Goal: Ask a question

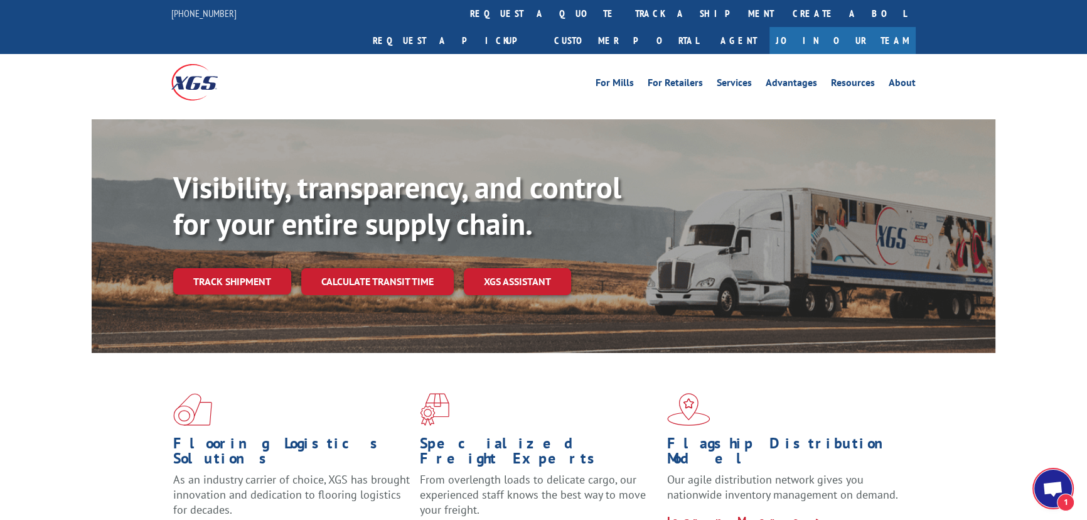
scroll to position [264, 0]
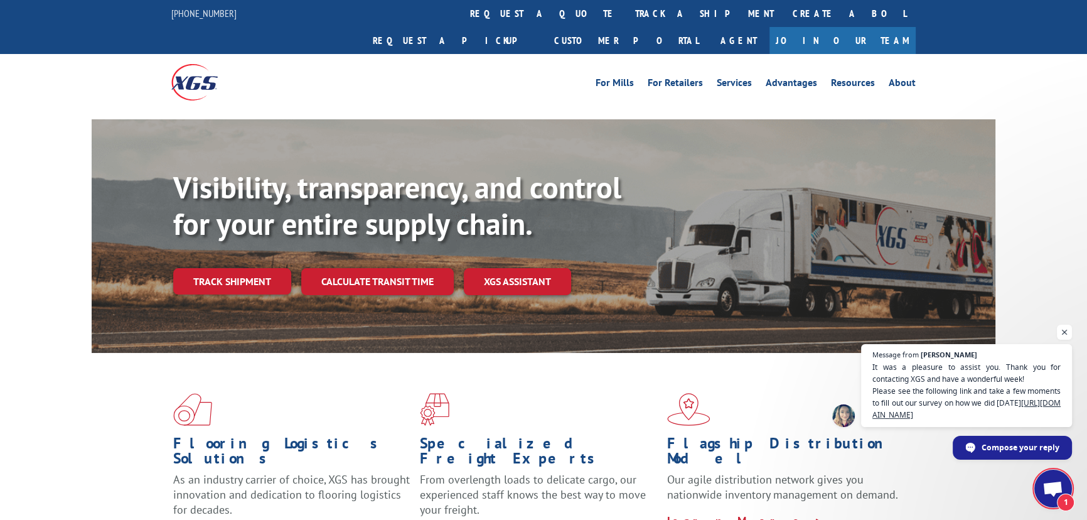
click at [1067, 480] on span "1" at bounding box center [1053, 488] width 38 height 38
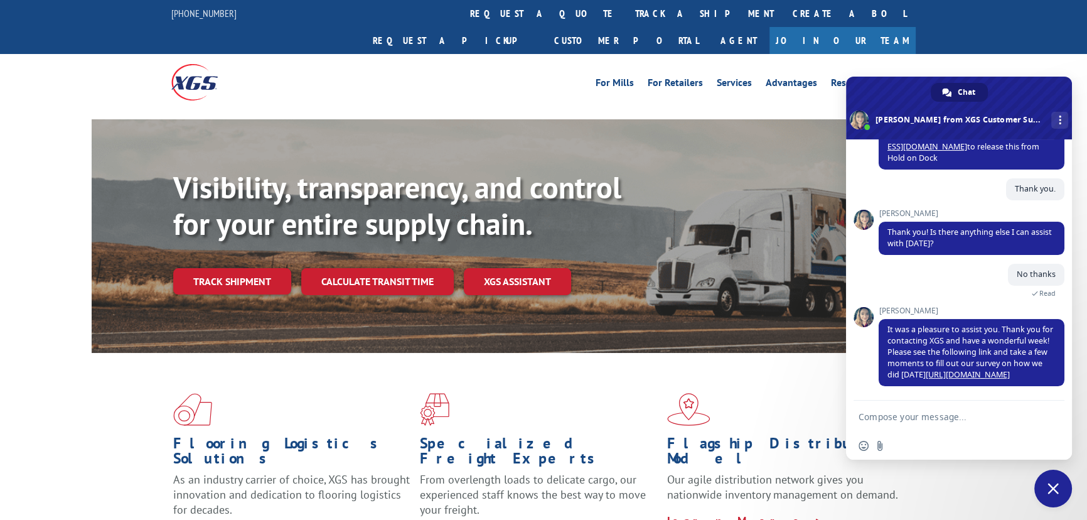
click at [904, 411] on textarea "Compose your message..." at bounding box center [945, 416] width 173 height 11
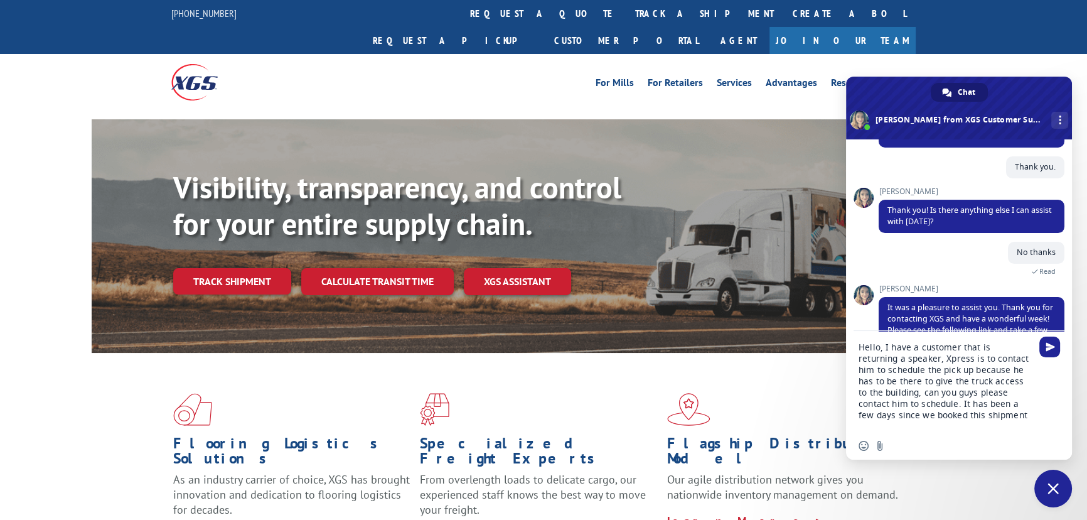
type textarea "Hello, I have a customer that is returning a speaker, Xpress is to contact him …"
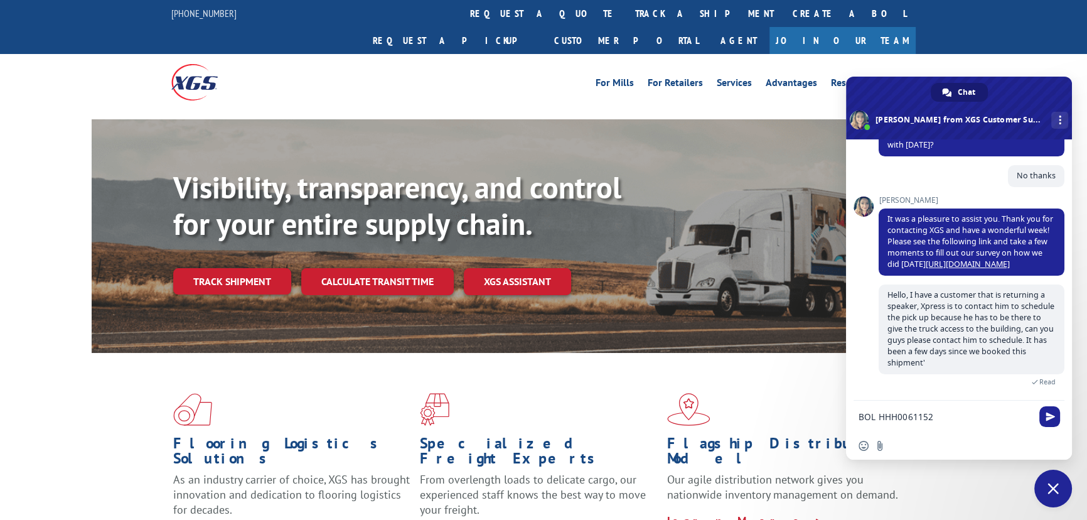
scroll to position [422, 0]
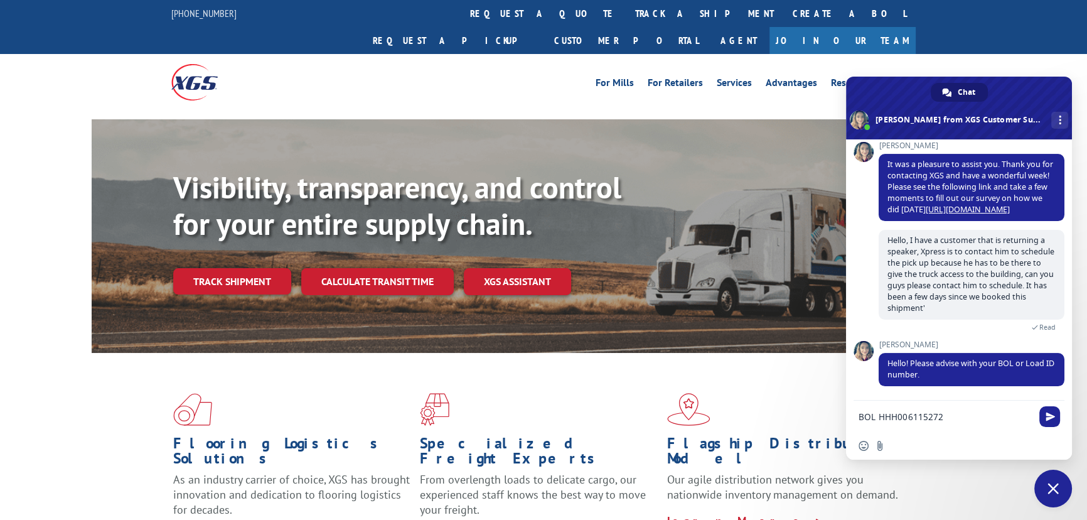
type textarea "BOL HHH0061152728"
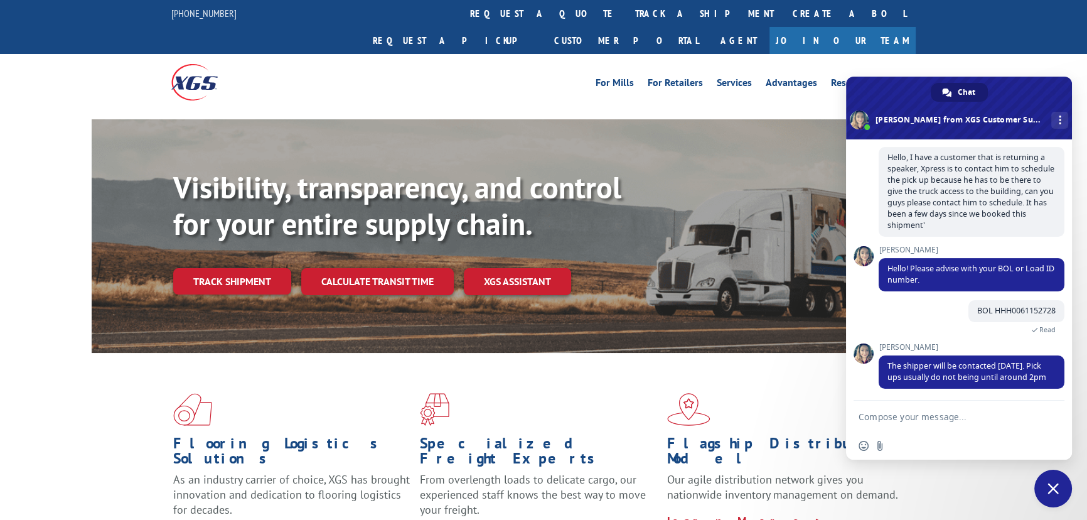
scroll to position [508, 0]
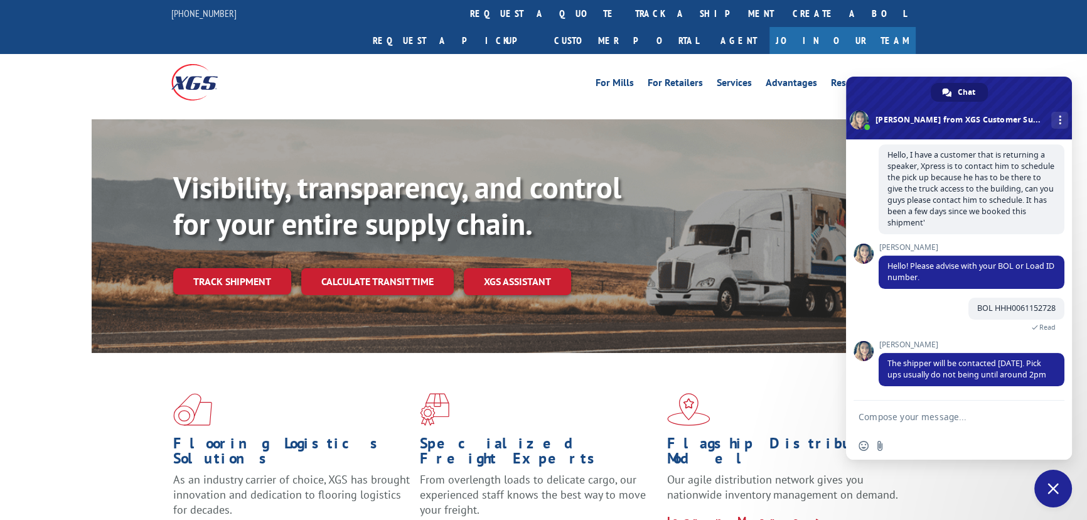
click at [938, 410] on form at bounding box center [945, 417] width 173 height 34
click at [938, 414] on textarea "Compose your message..." at bounding box center [945, 416] width 173 height 11
click at [939, 419] on textarea "Compose your message..." at bounding box center [945, 416] width 173 height 11
type textarea "Okay"
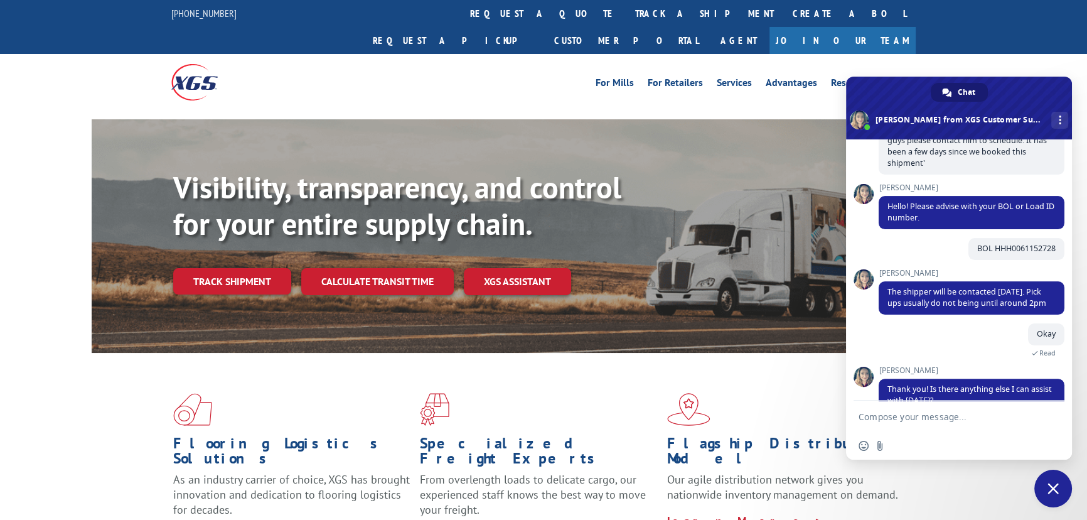
scroll to position [596, 0]
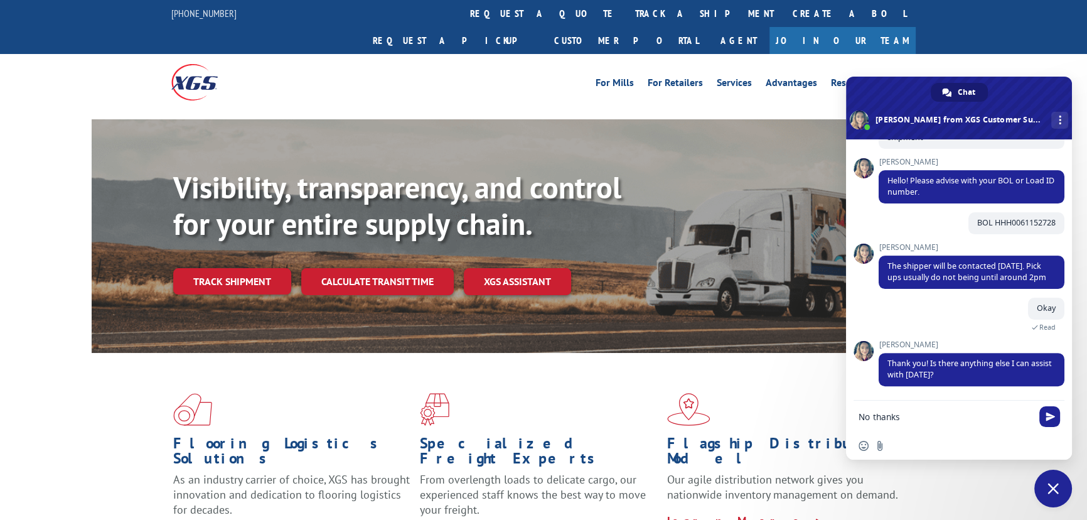
type textarea "No thanks."
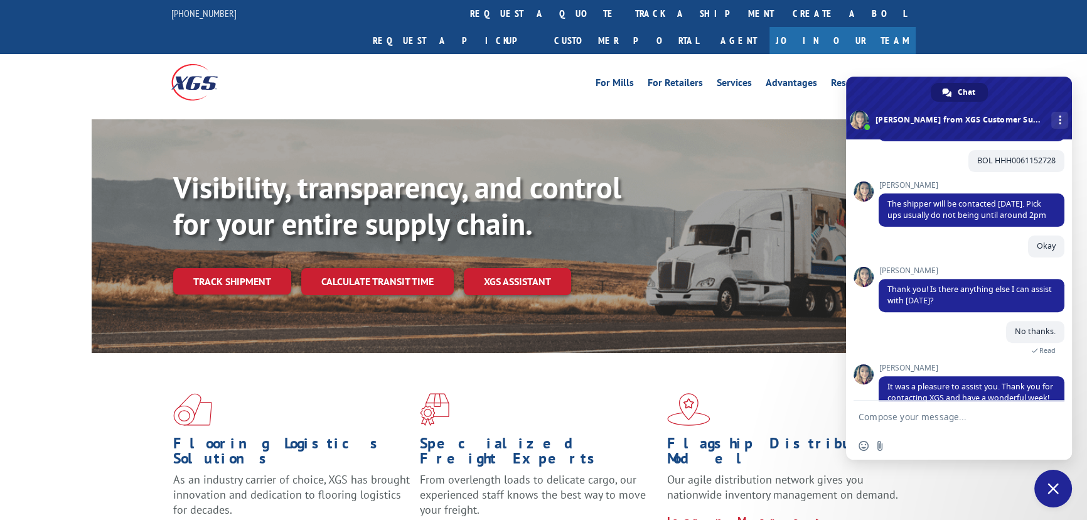
scroll to position [652, 0]
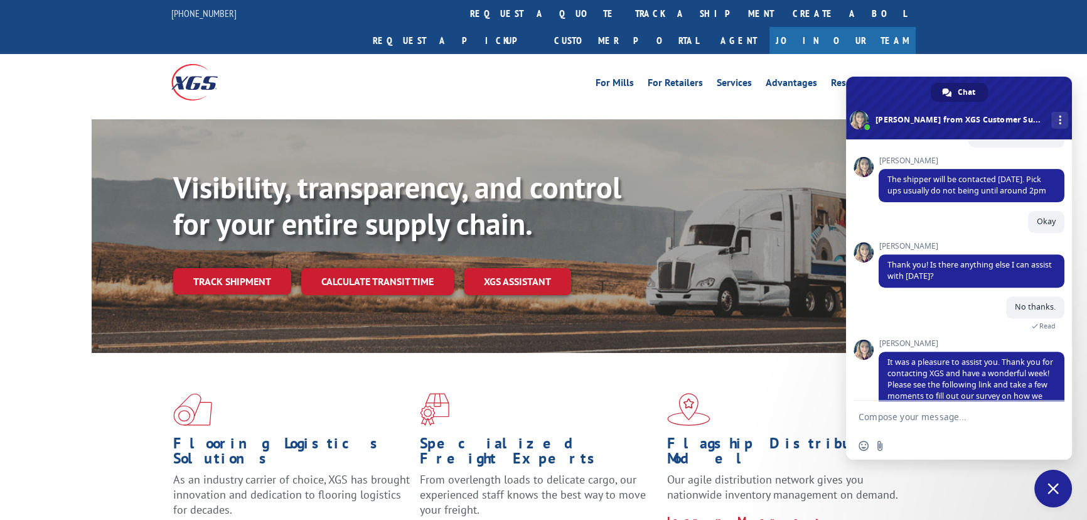
click at [1044, 75] on div "For [PERSON_NAME] For Retailers Services Advantages Resources About For [PERSON…" at bounding box center [543, 82] width 1087 height 56
click at [1013, 55] on div "For [PERSON_NAME] For Retailers Services Advantages Resources About For [PERSON…" at bounding box center [543, 82] width 1087 height 56
